Goal: Information Seeking & Learning: Check status

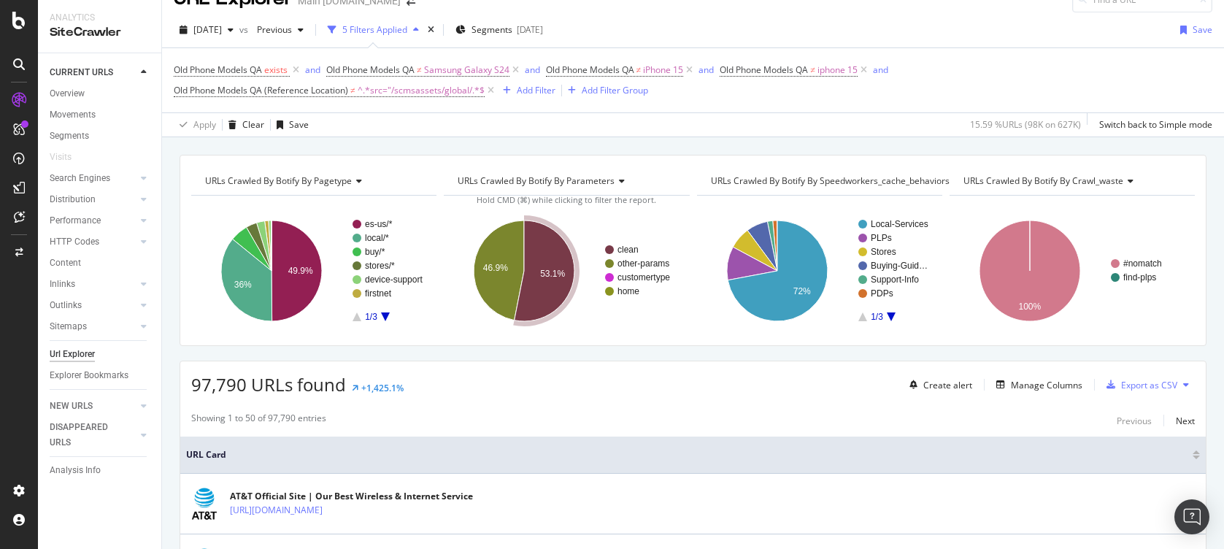
scroll to position [14, 0]
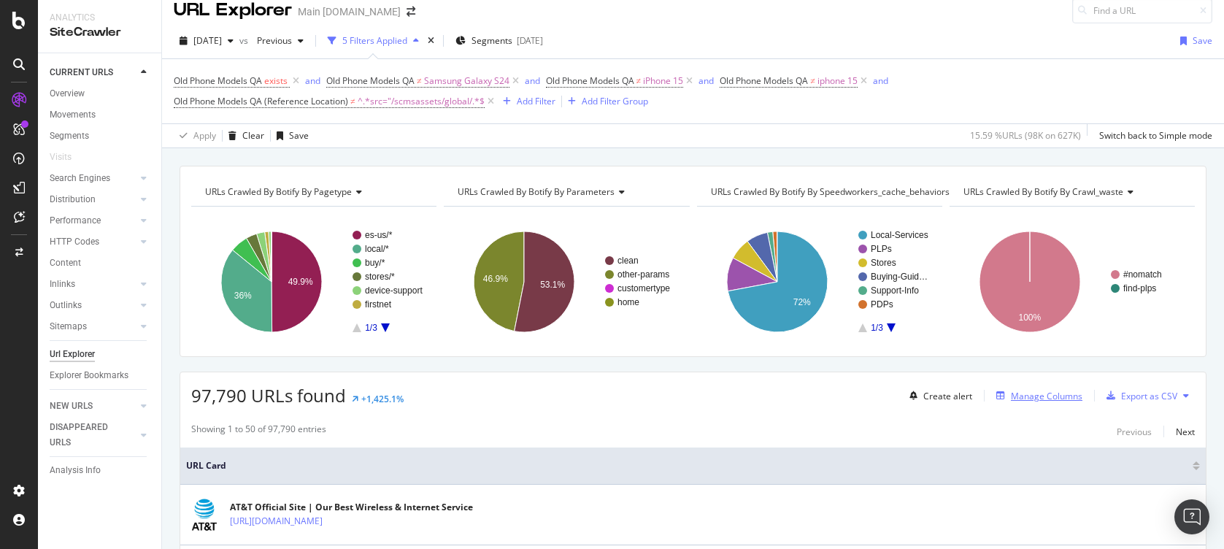
click at [1030, 393] on div "Manage Columns" at bounding box center [1047, 396] width 72 height 12
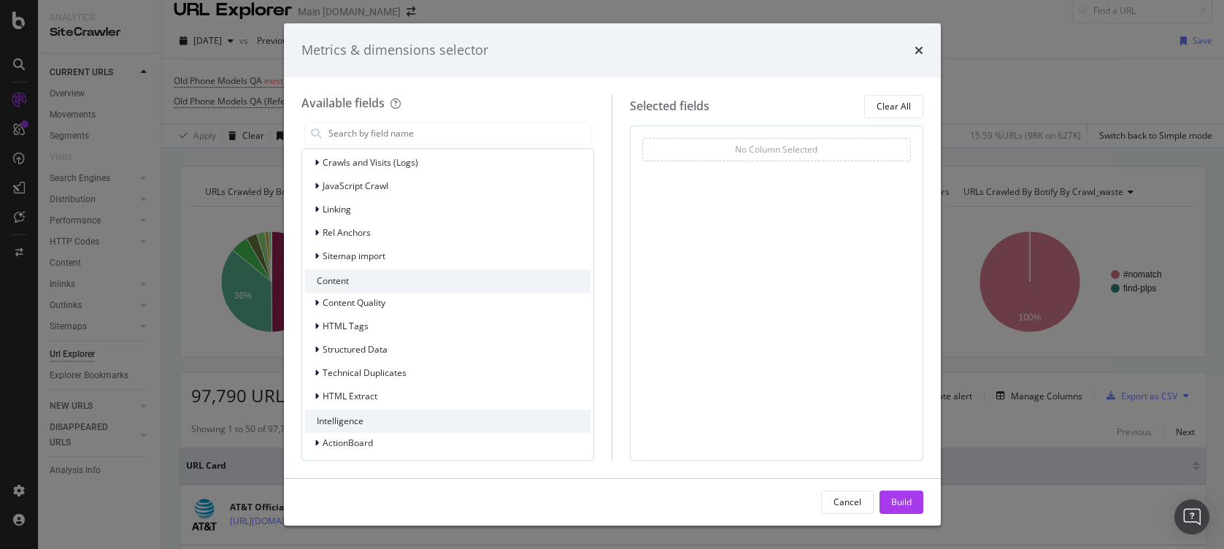
scroll to position [364, 0]
click at [311, 437] on div "ActionBoard" at bounding box center [339, 438] width 68 height 15
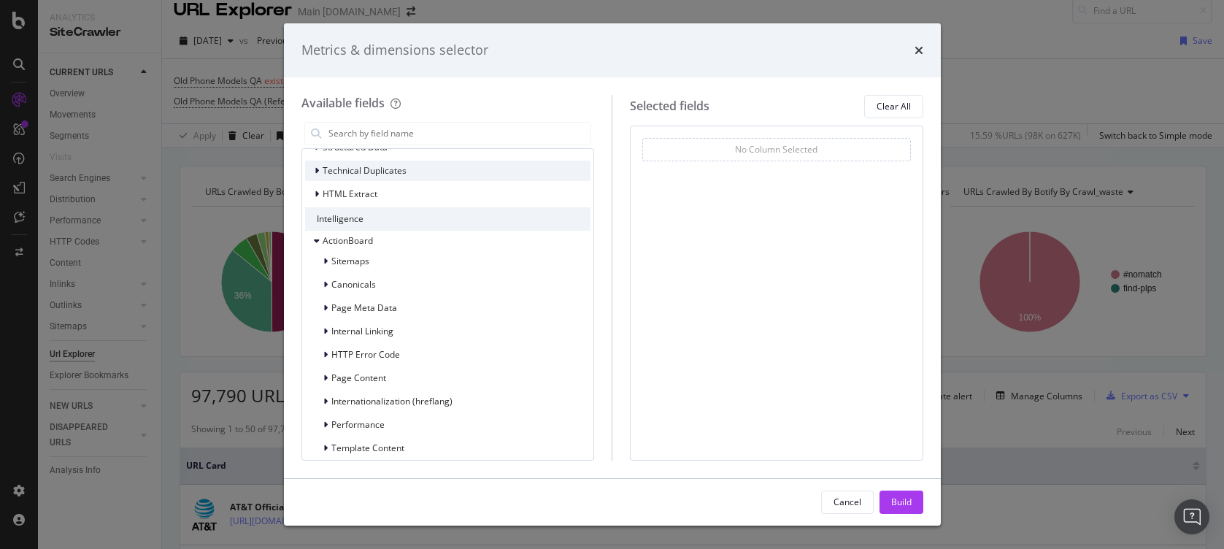
scroll to position [562, 0]
click at [324, 375] on icon "modal" at bounding box center [325, 376] width 4 height 9
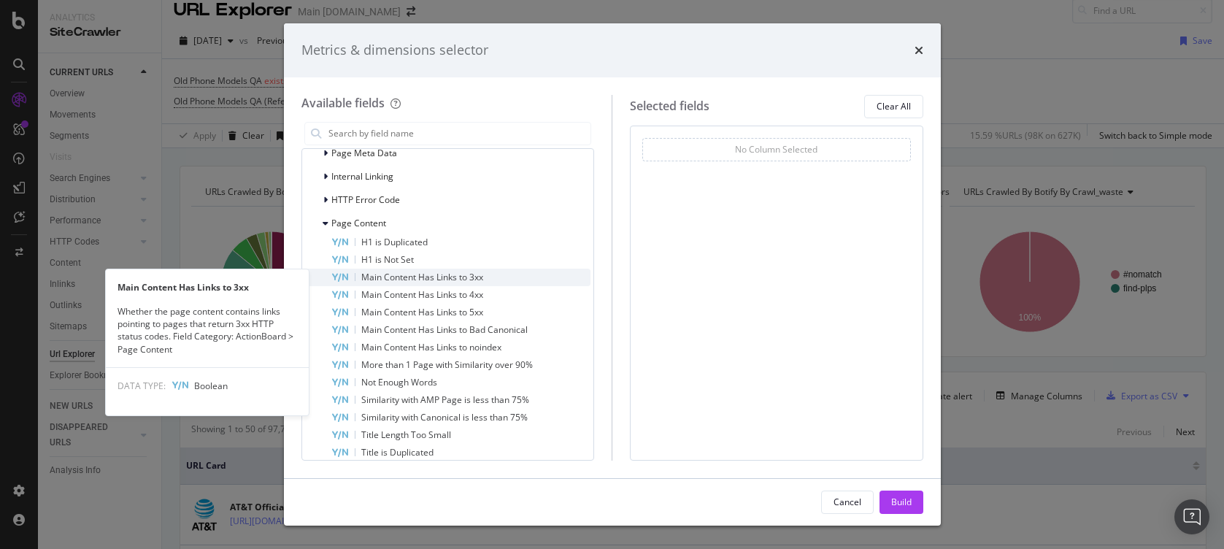
scroll to position [869, 0]
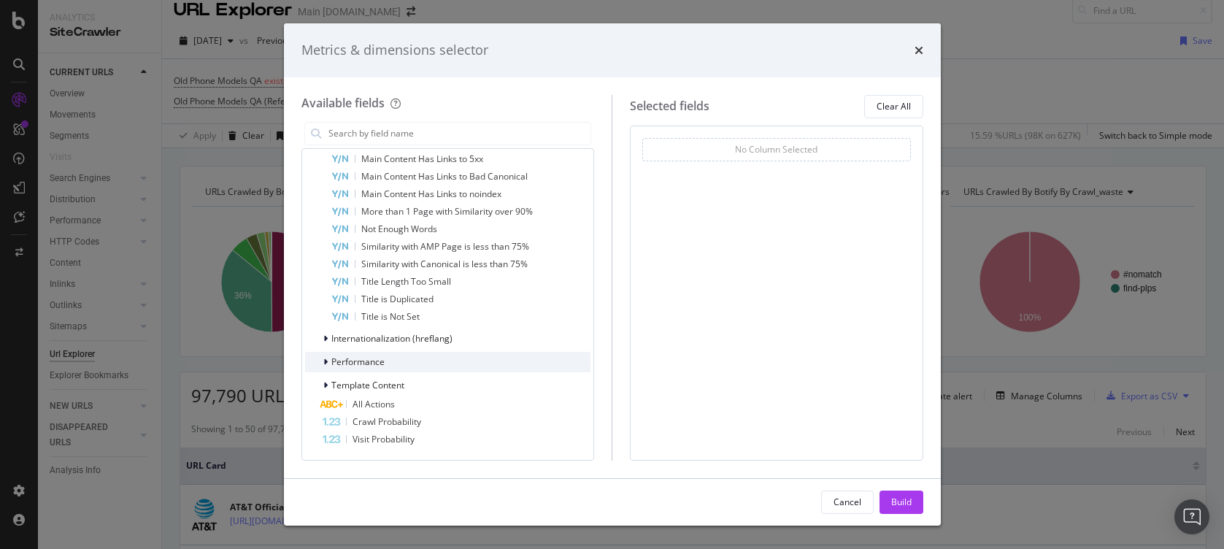
click at [344, 364] on span "Performance" at bounding box center [357, 362] width 53 height 12
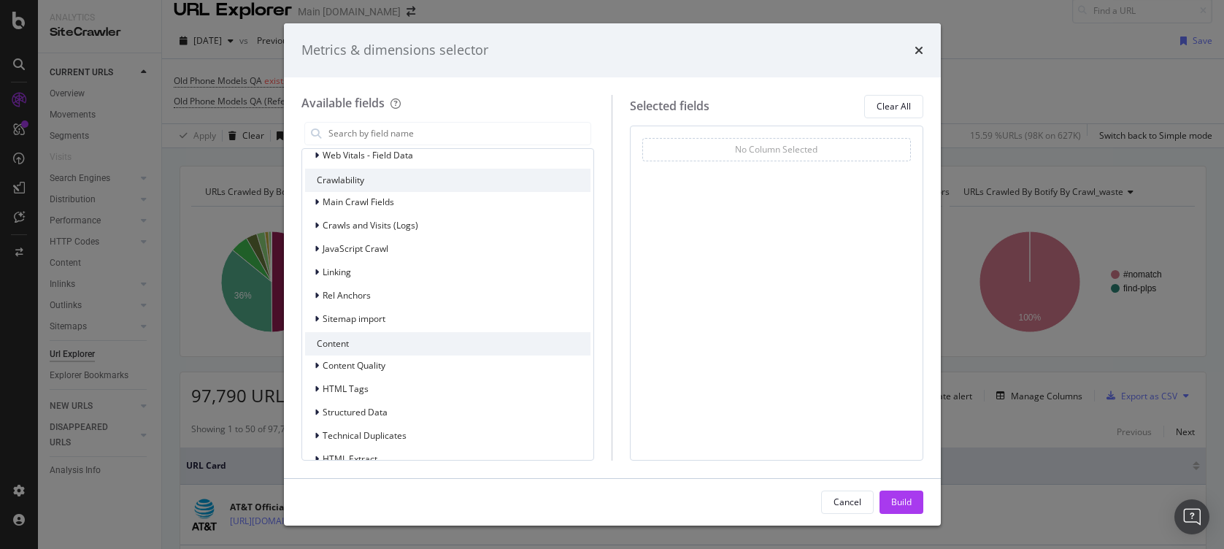
scroll to position [256, 0]
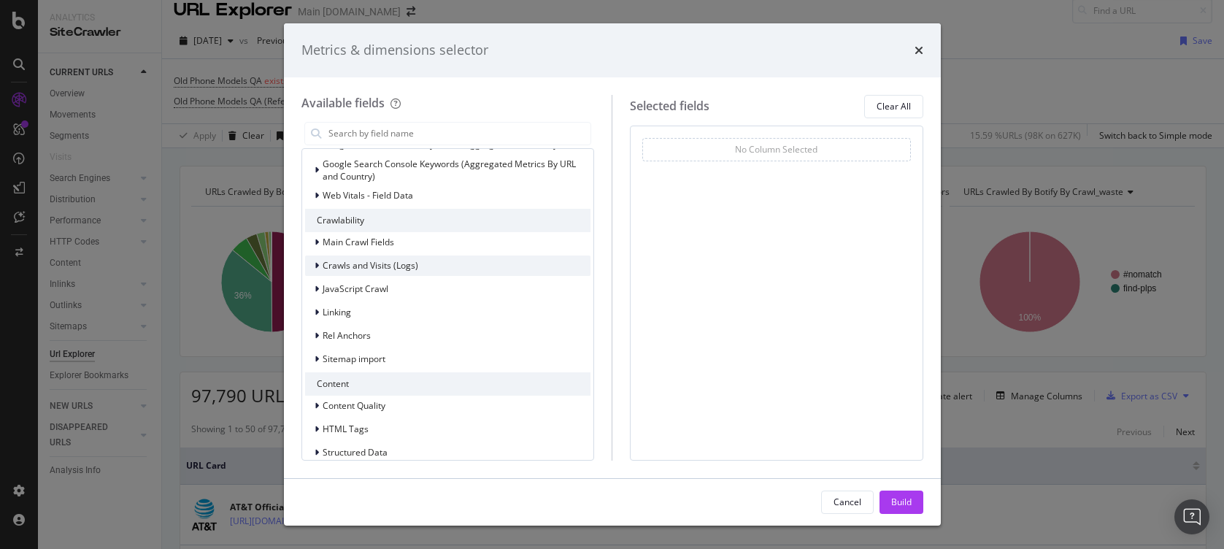
click at [315, 266] on icon "modal" at bounding box center [317, 265] width 4 height 9
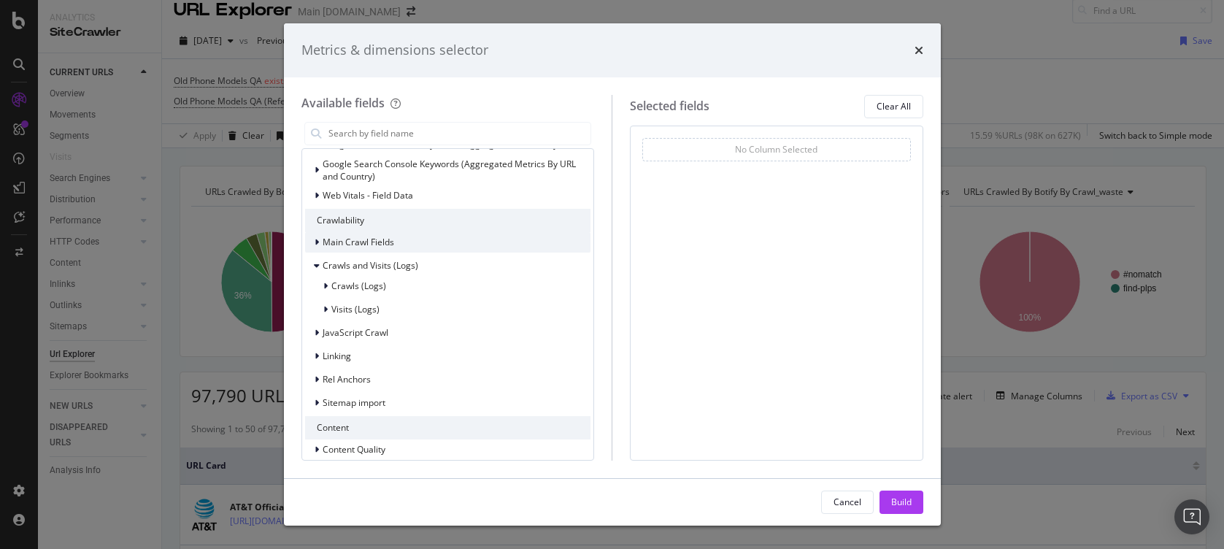
click at [314, 247] on div "modal" at bounding box center [318, 242] width 9 height 15
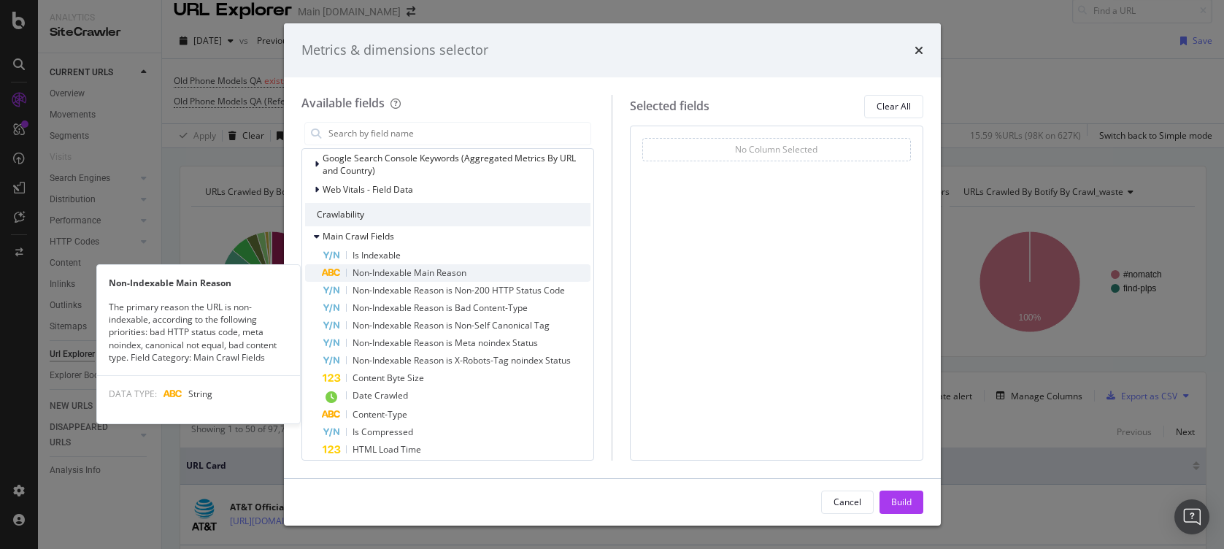
scroll to position [262, 0]
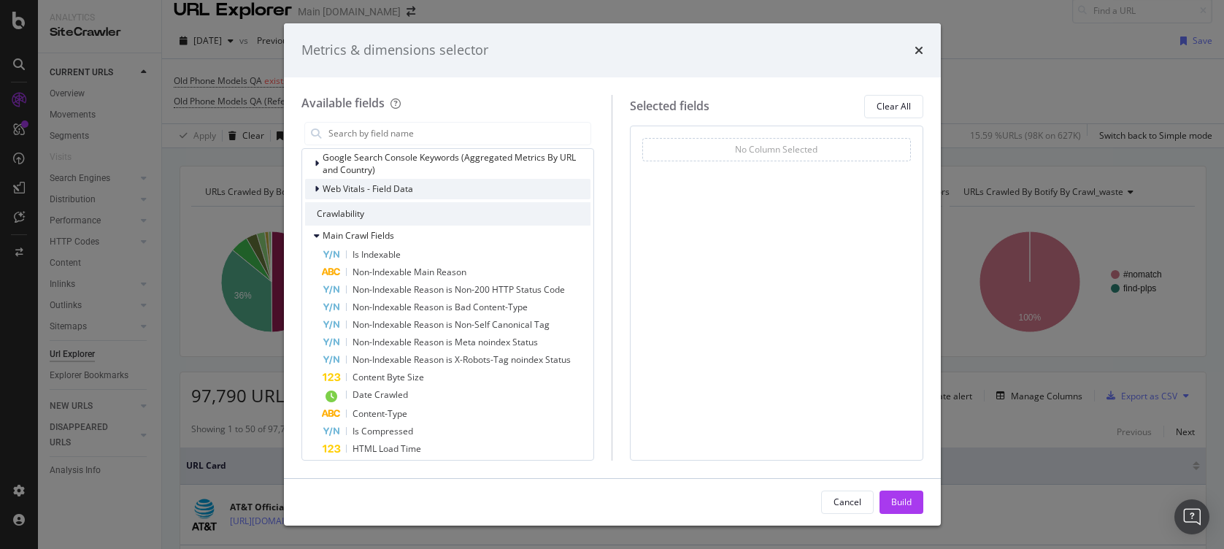
click at [315, 189] on icon "modal" at bounding box center [317, 189] width 4 height 9
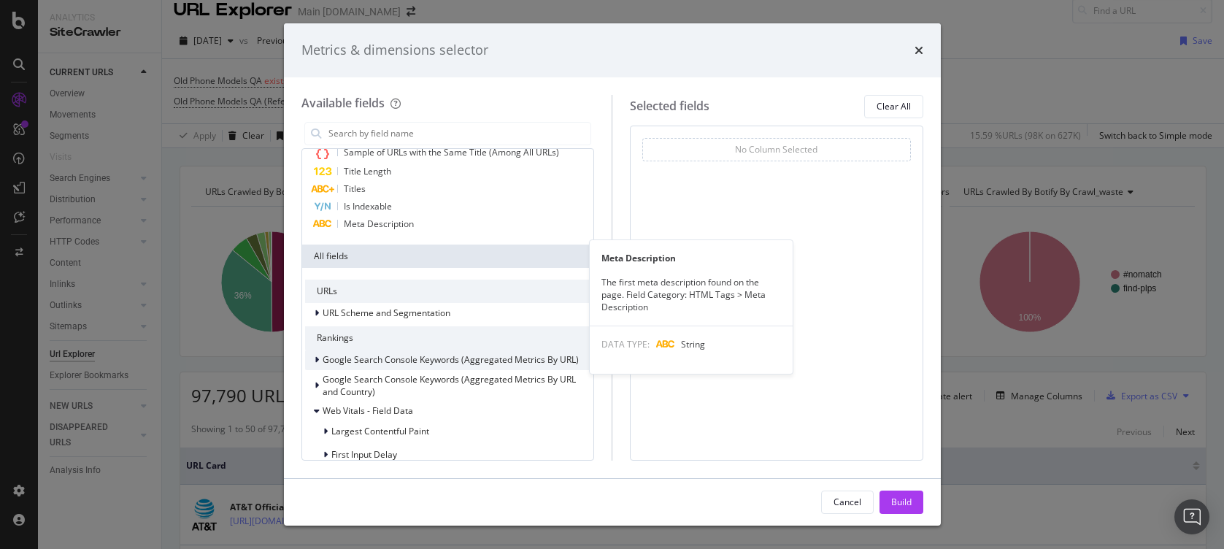
scroll to position [0, 0]
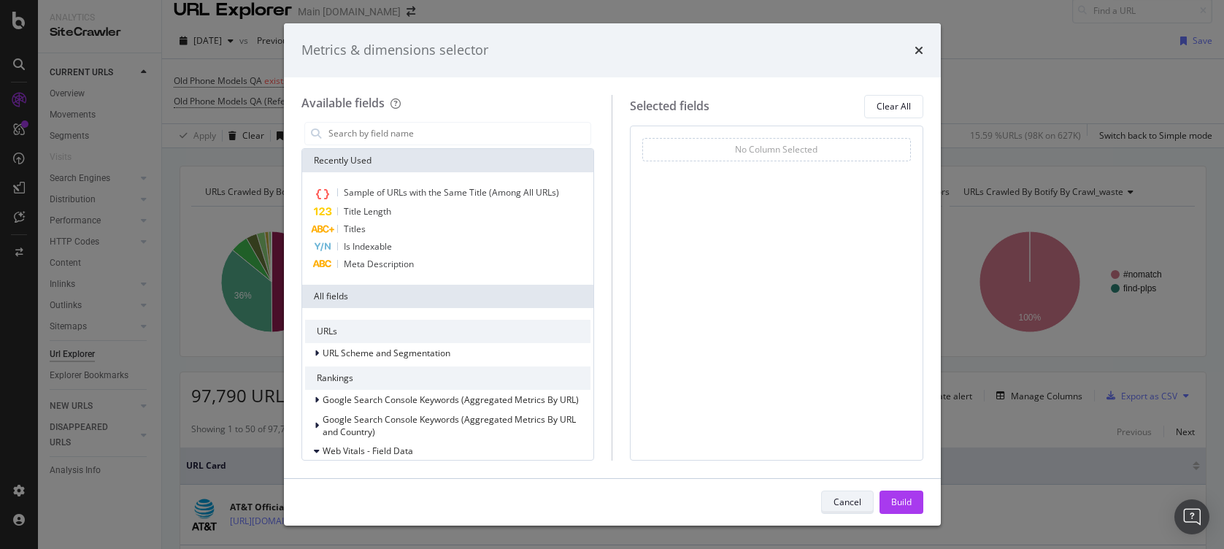
click at [846, 507] on div "Cancel" at bounding box center [848, 502] width 28 height 12
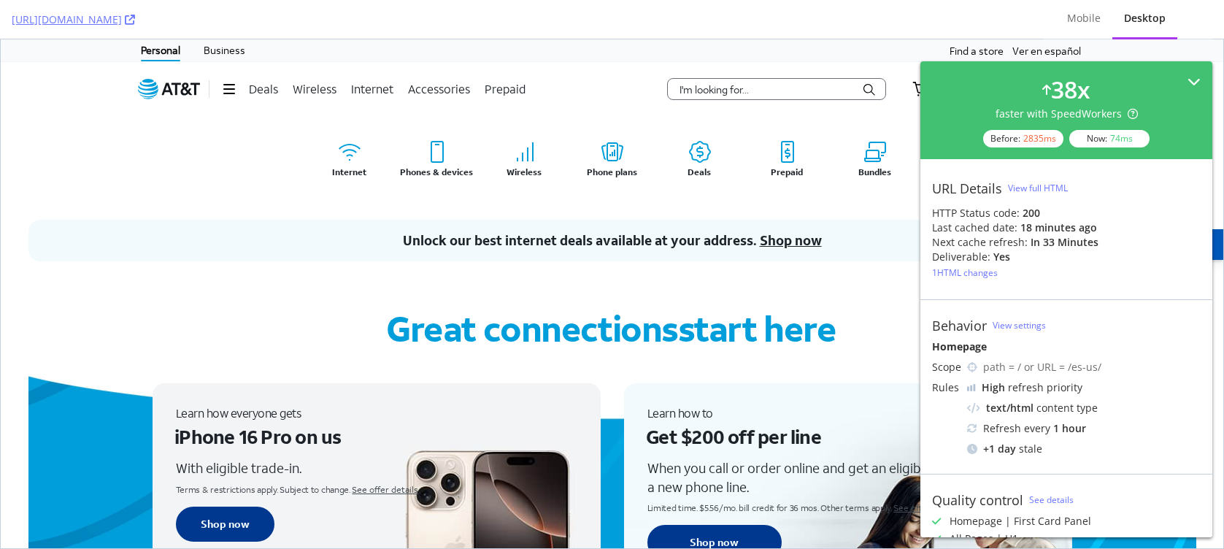
click at [1190, 77] on div "38 x faster with SpeedWorkers Before: 2835 ms Now: 74 ms" at bounding box center [1067, 110] width 292 height 98
